Goal: Task Accomplishment & Management: Use online tool/utility

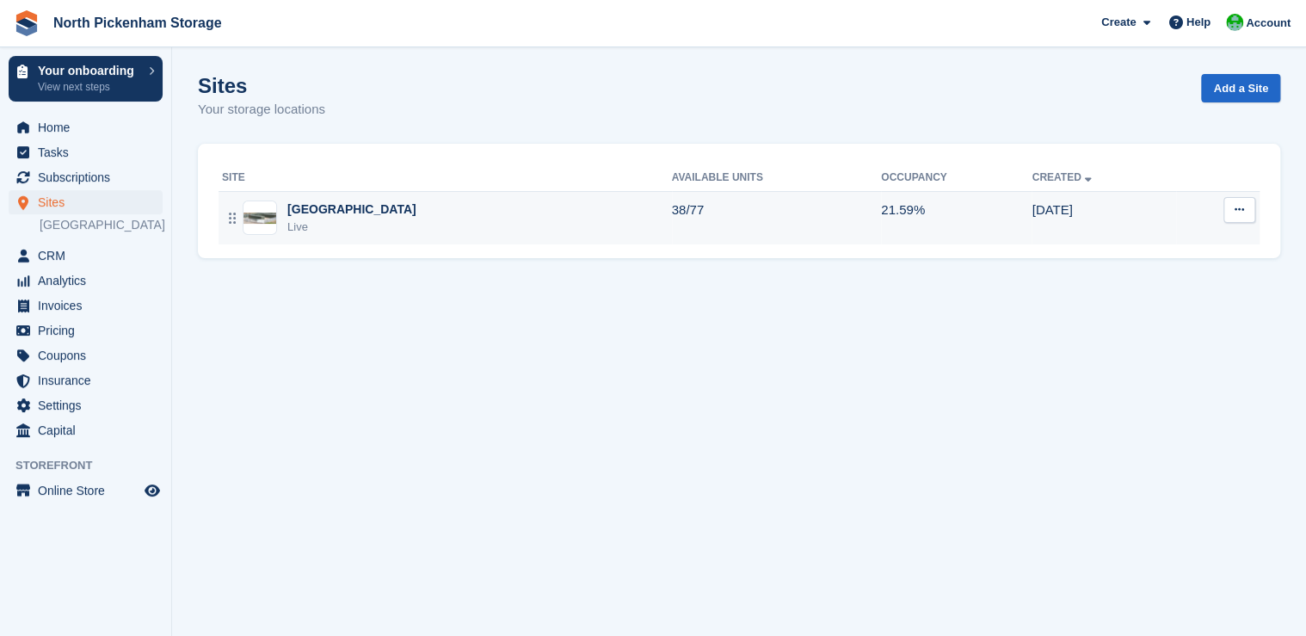
click at [319, 218] on div "Live" at bounding box center [351, 226] width 129 height 17
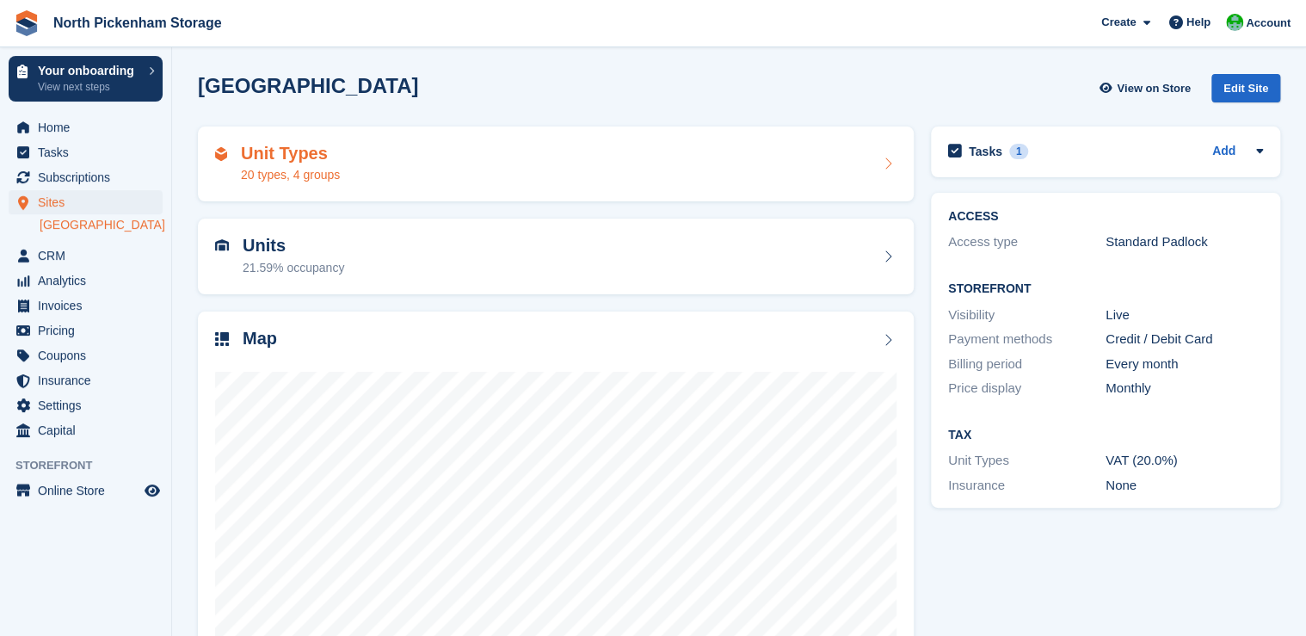
click at [292, 163] on div "Unit Types 20 types, 4 groups" at bounding box center [290, 164] width 99 height 41
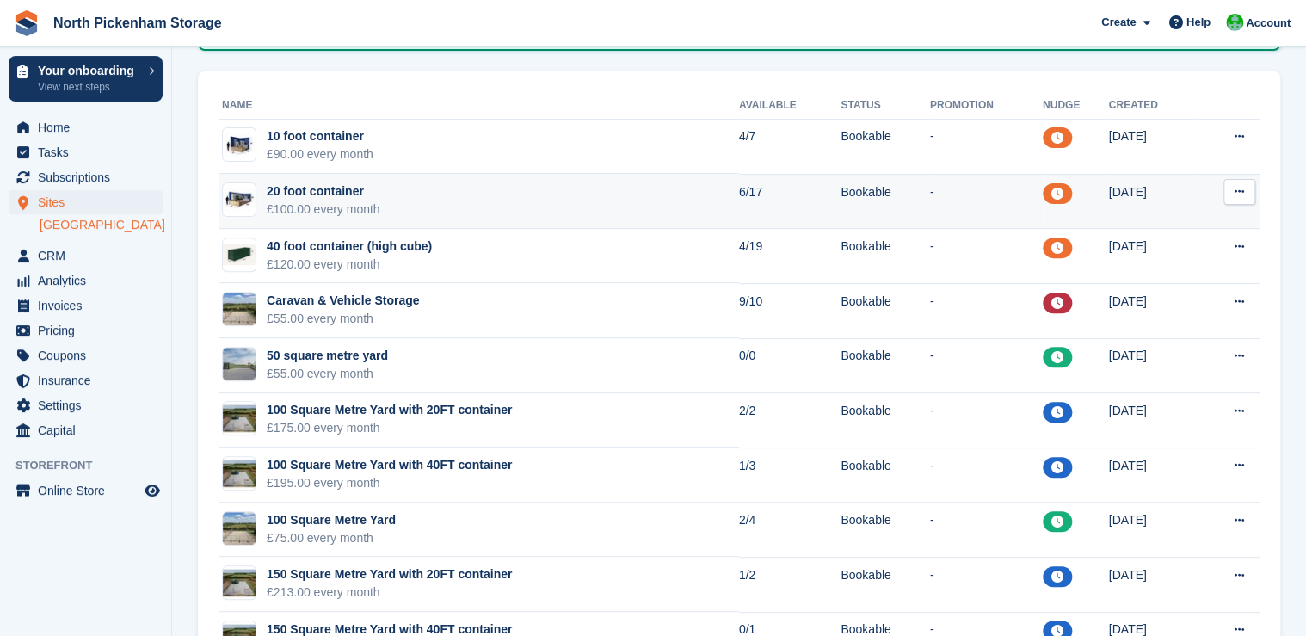
scroll to position [175, 0]
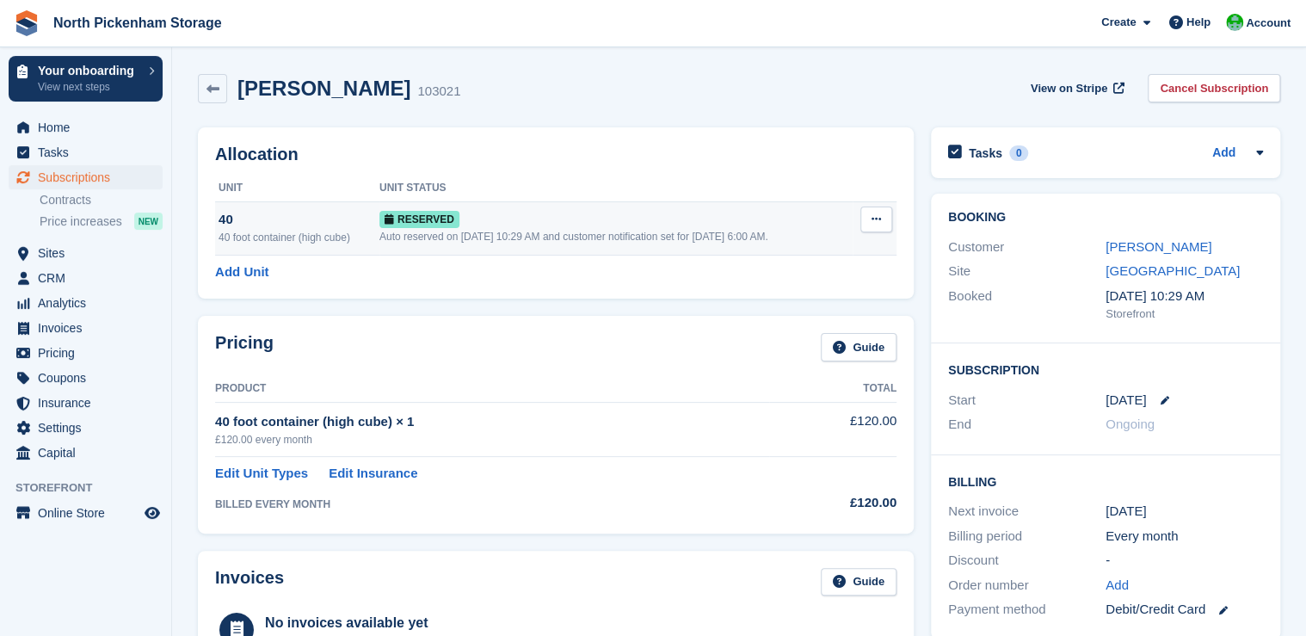
click at [875, 227] on button at bounding box center [876, 219] width 32 height 26
click at [755, 257] on p "Grant Early Access" at bounding box center [810, 253] width 150 height 22
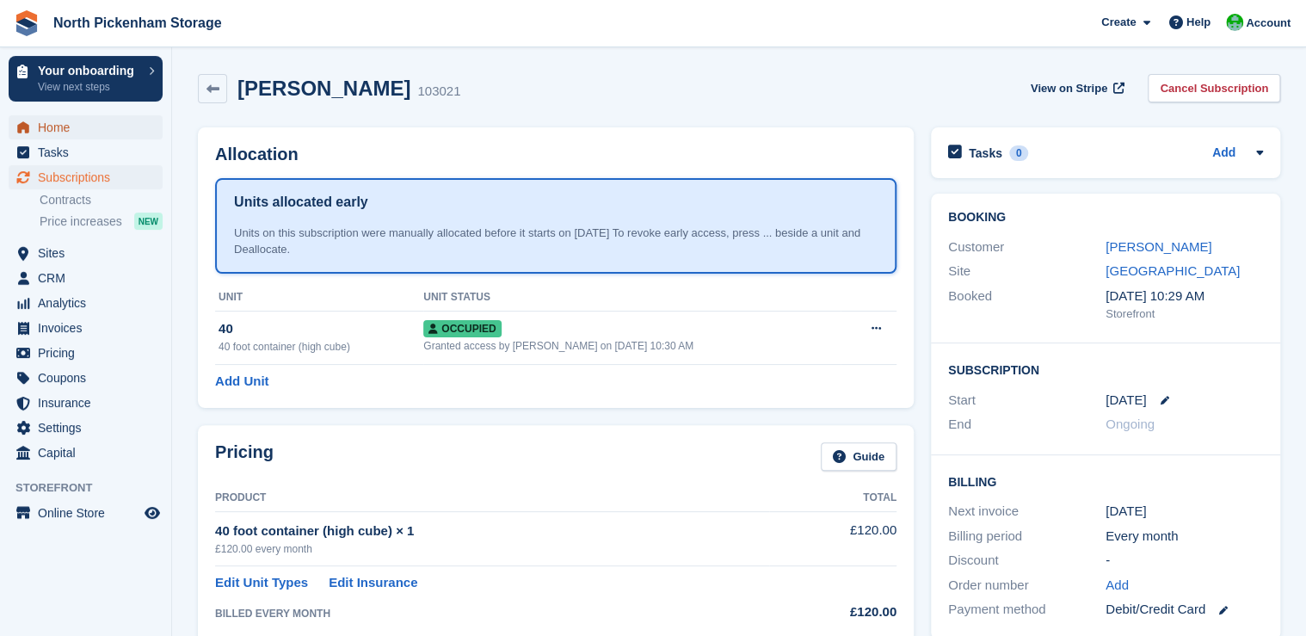
click at [73, 138] on span "Home" at bounding box center [89, 127] width 103 height 24
